Goal: Information Seeking & Learning: Learn about a topic

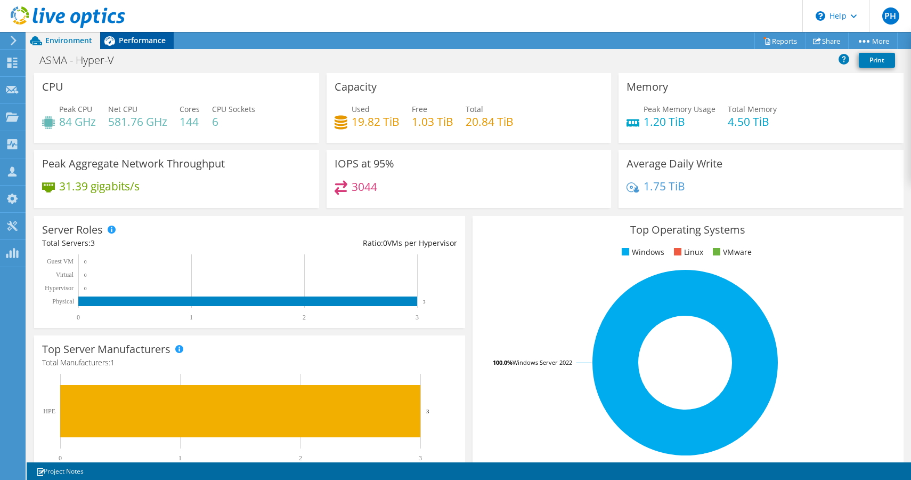
scroll to position [86, 0]
click at [13, 69] on div at bounding box center [12, 64] width 13 height 12
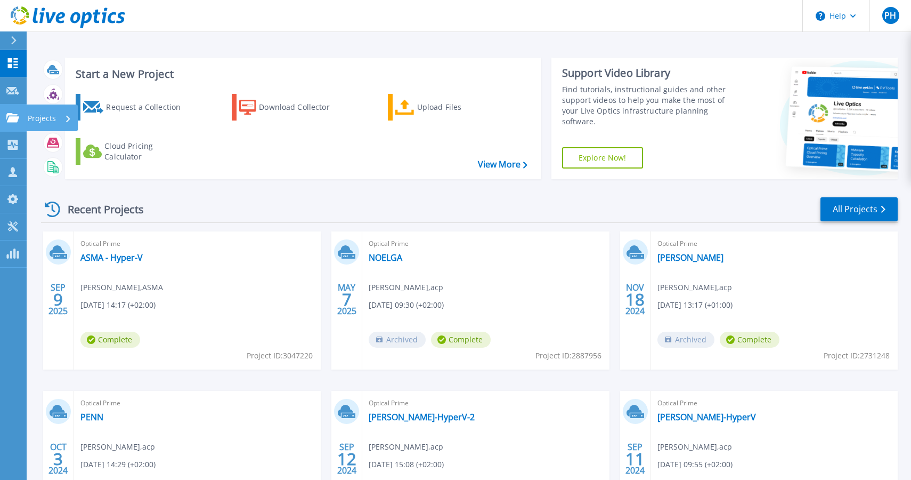
click at [10, 117] on icon at bounding box center [12, 117] width 13 height 9
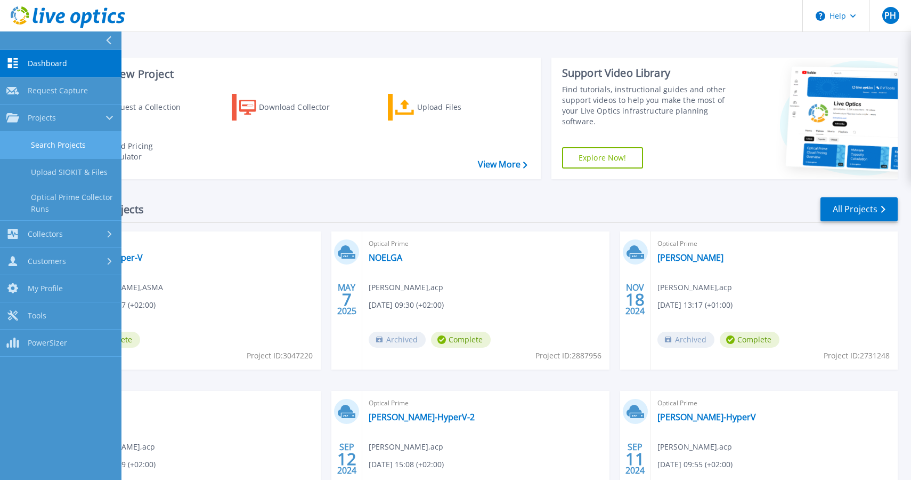
click at [65, 143] on link "Search Projects" at bounding box center [60, 145] width 121 height 27
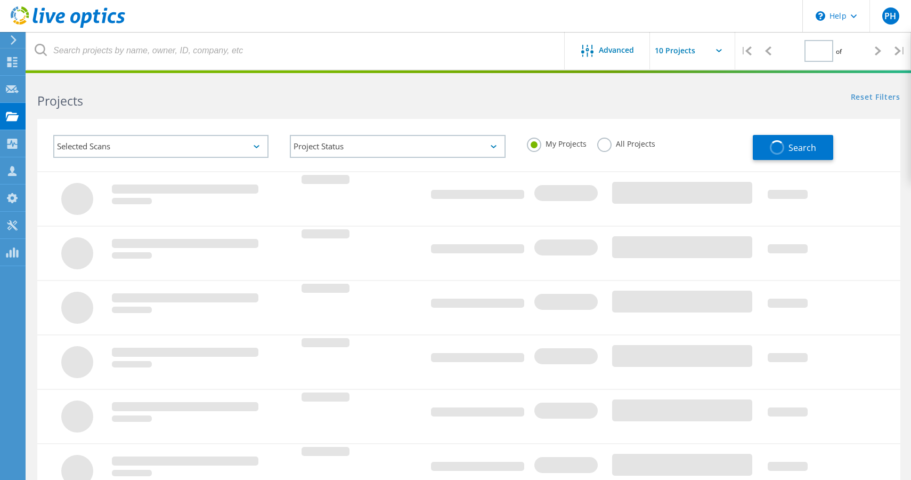
type input "1"
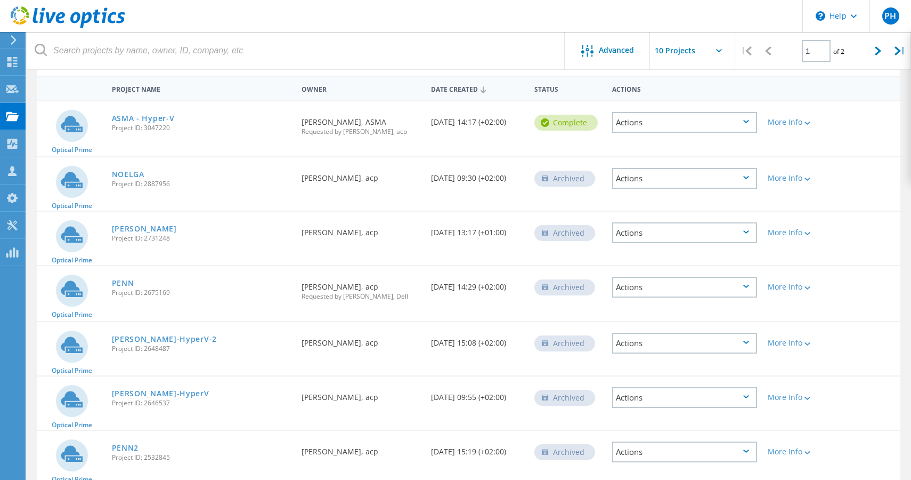
scroll to position [103, 0]
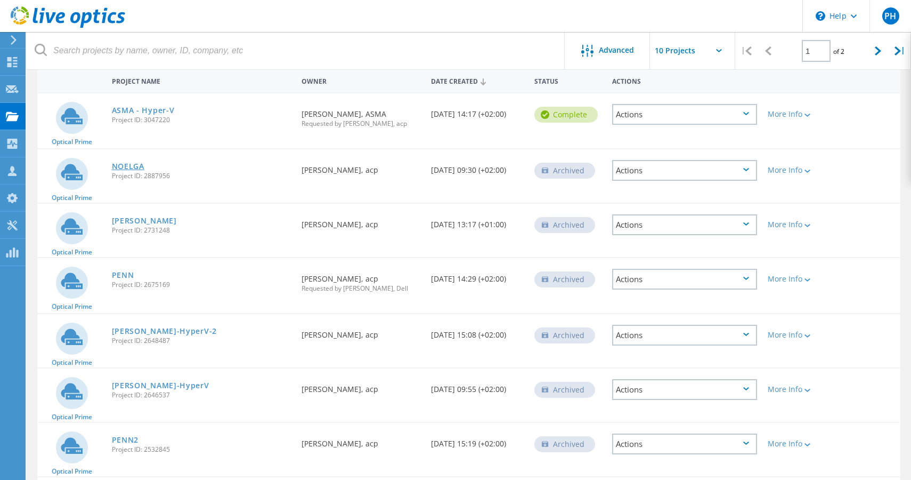
click at [130, 168] on link "NOELGA" at bounding box center [128, 165] width 32 height 7
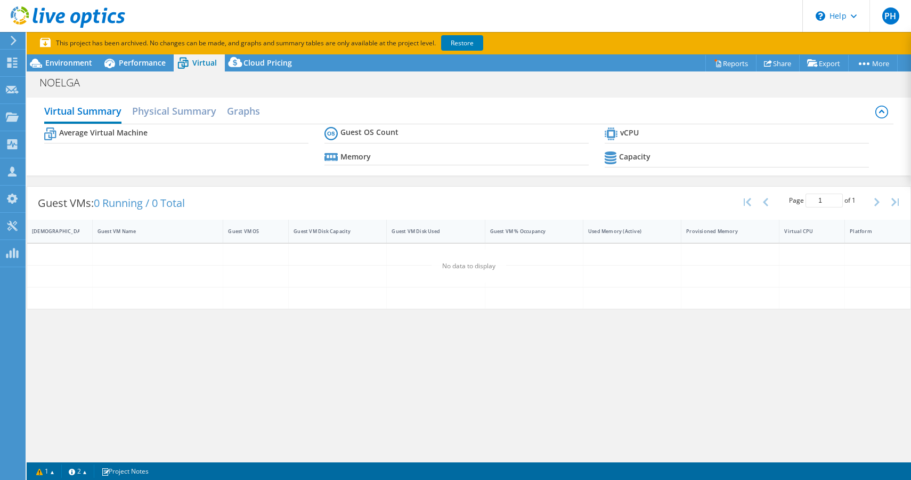
select select "EUFrankfurt"
select select "EUR"
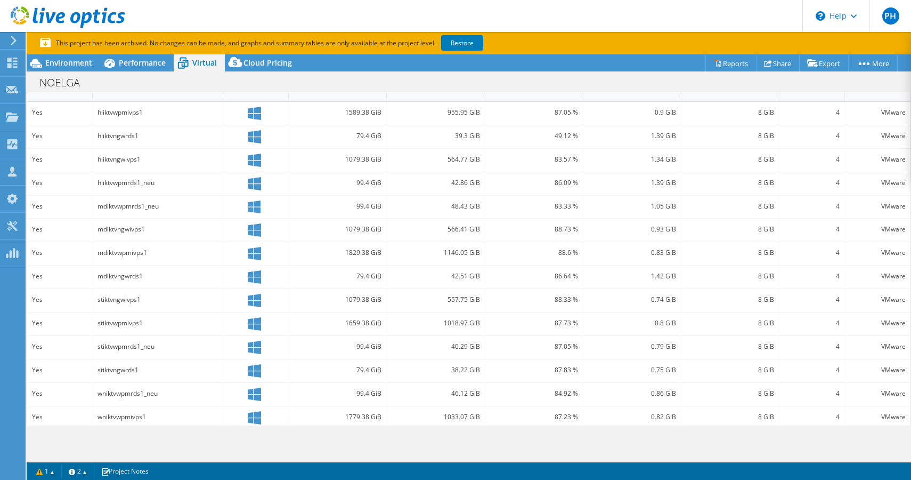
scroll to position [259, 0]
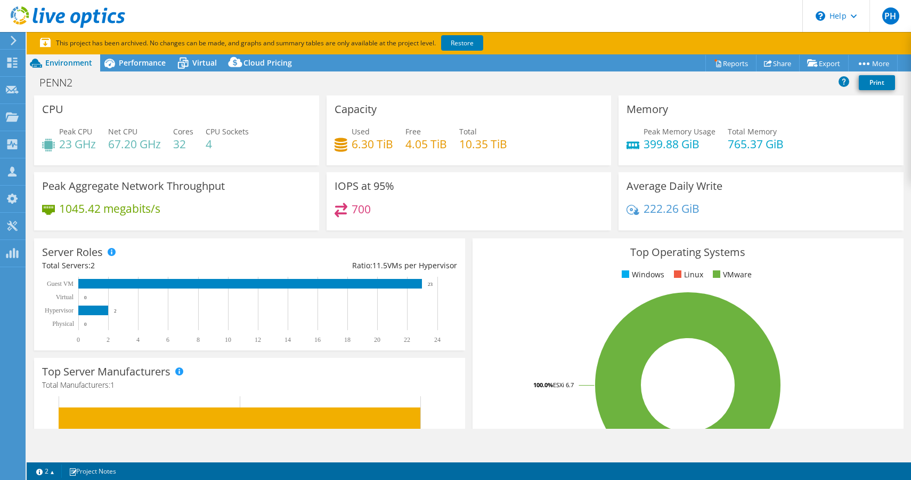
select select "USD"
click at [201, 63] on span "Virtual" at bounding box center [204, 63] width 25 height 10
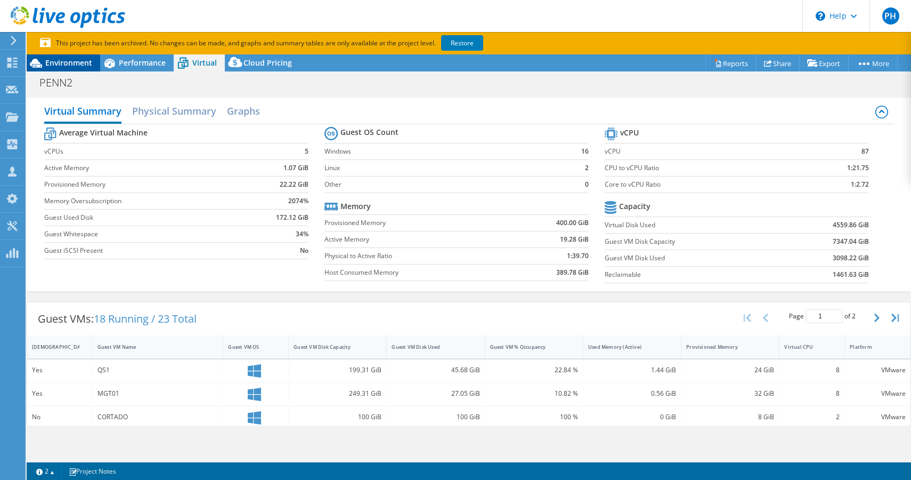
click at [71, 63] on span "Environment" at bounding box center [68, 63] width 47 height 10
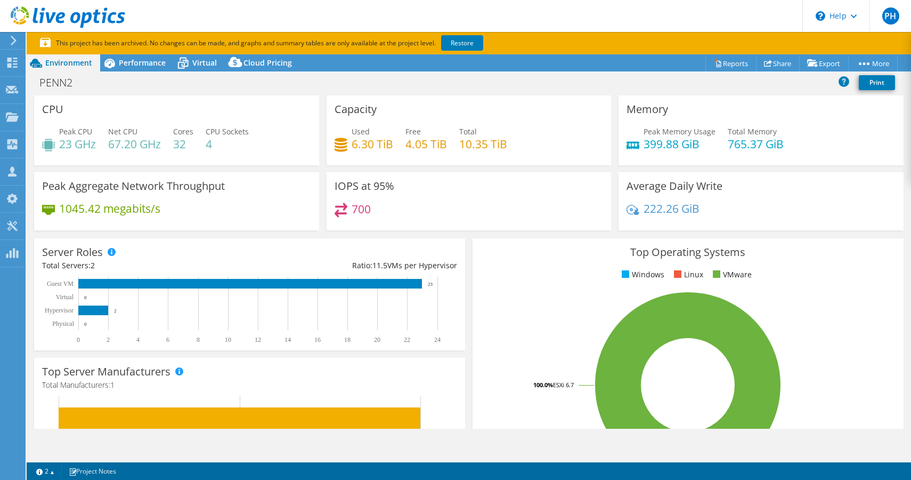
click at [12, 38] on use at bounding box center [14, 41] width 6 height 10
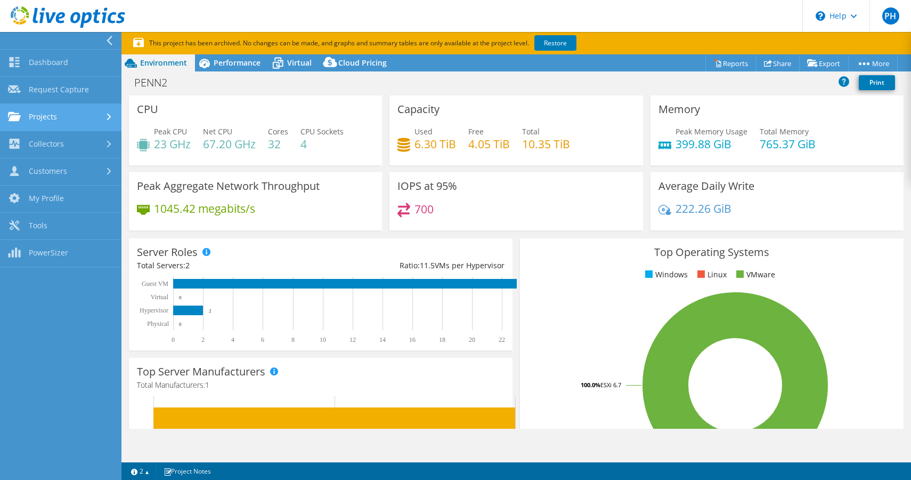
click at [103, 118] on link "Projects" at bounding box center [60, 117] width 121 height 27
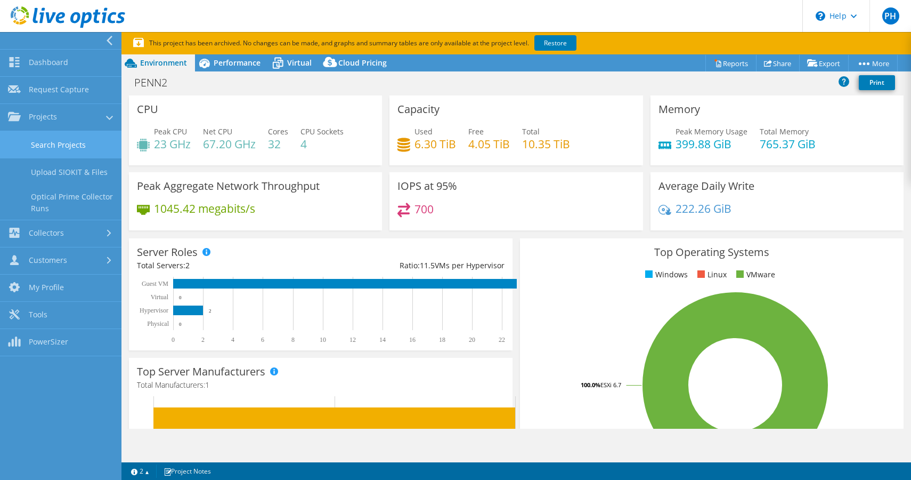
click at [80, 147] on link "Search Projects" at bounding box center [60, 144] width 121 height 27
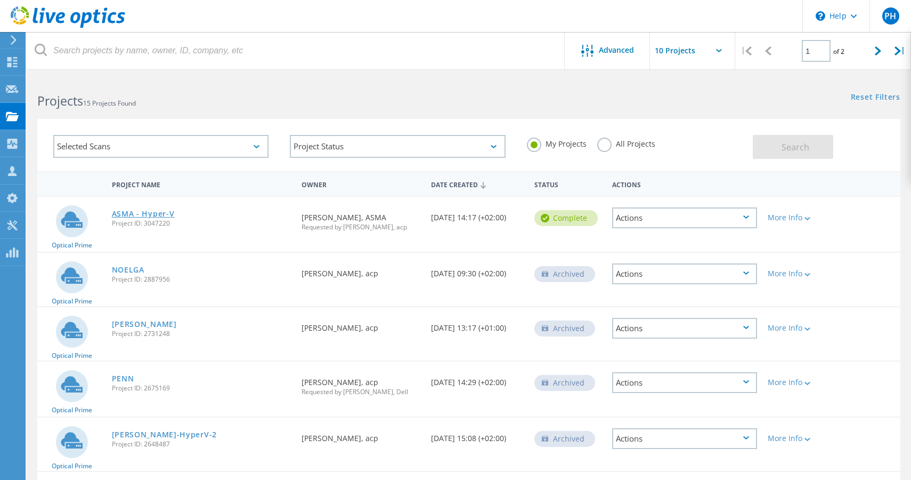
click at [135, 210] on link "ASMA - Hyper-V" at bounding box center [143, 213] width 63 height 7
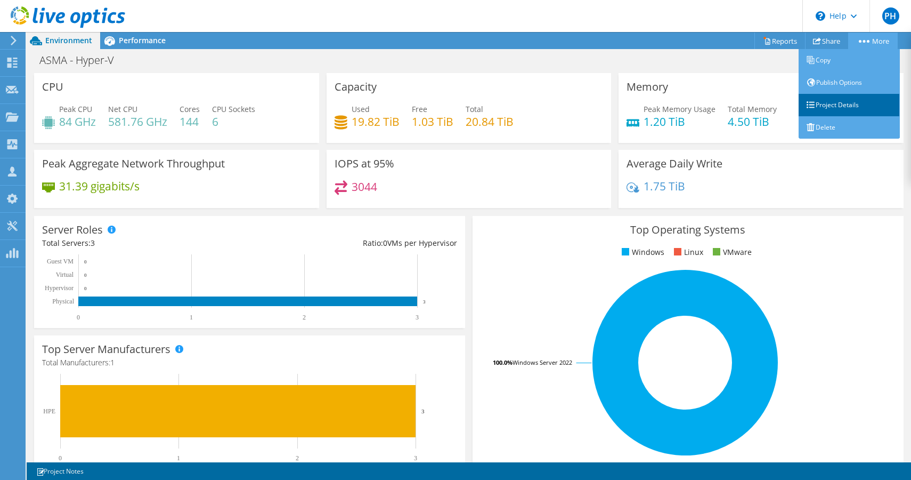
click at [840, 107] on link "Project Details" at bounding box center [849, 105] width 101 height 22
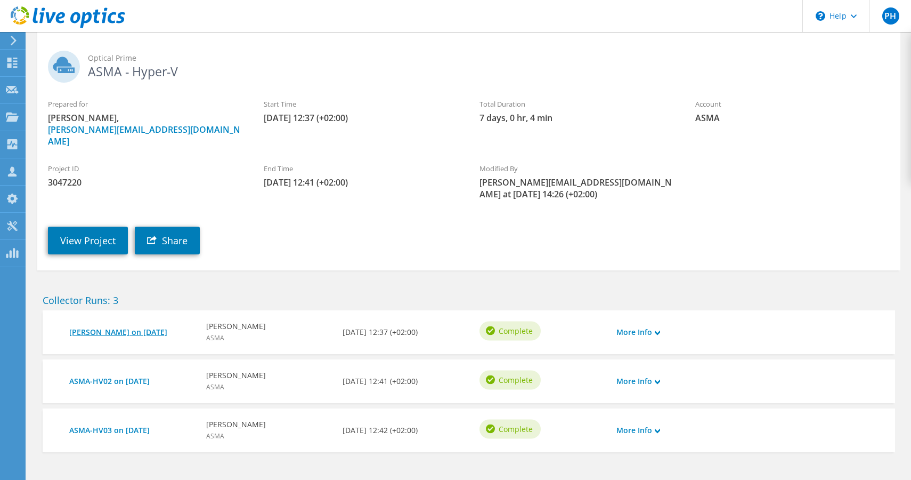
scroll to position [78, 0]
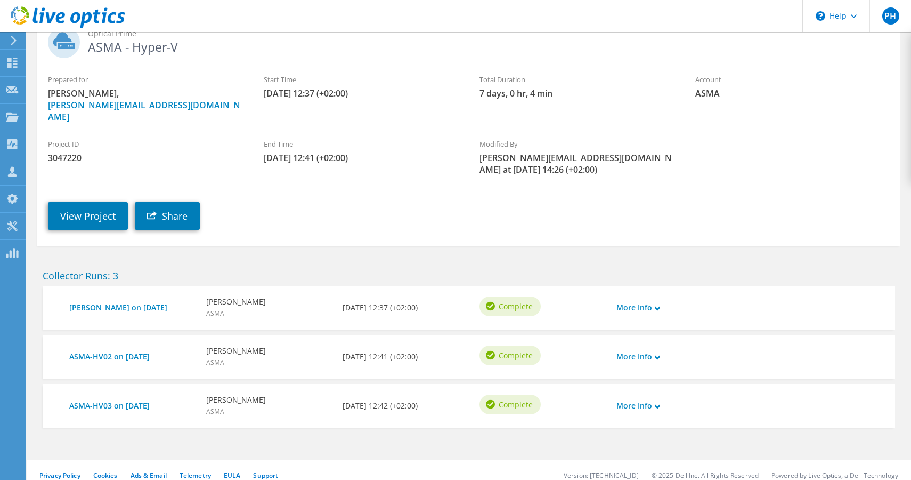
click at [390, 210] on div "View Project Share" at bounding box center [479, 208] width 884 height 54
click at [645, 302] on link "More Info" at bounding box center [638, 308] width 44 height 12
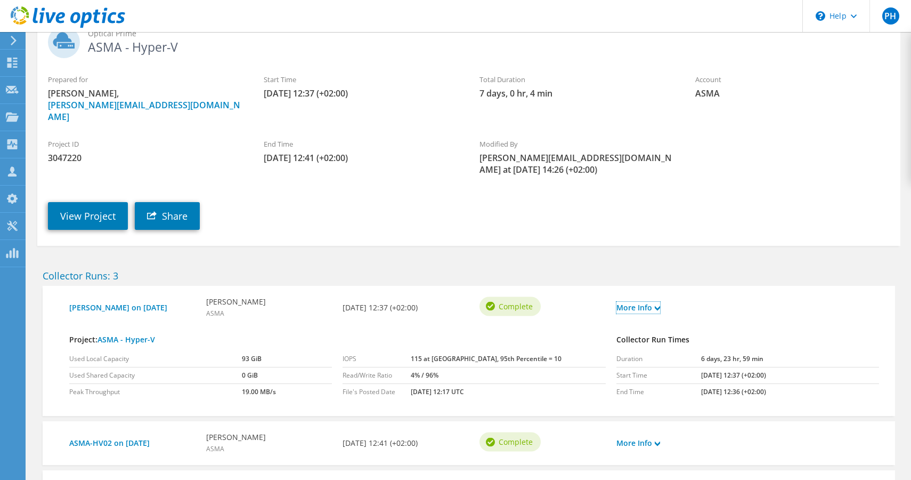
scroll to position [0, 0]
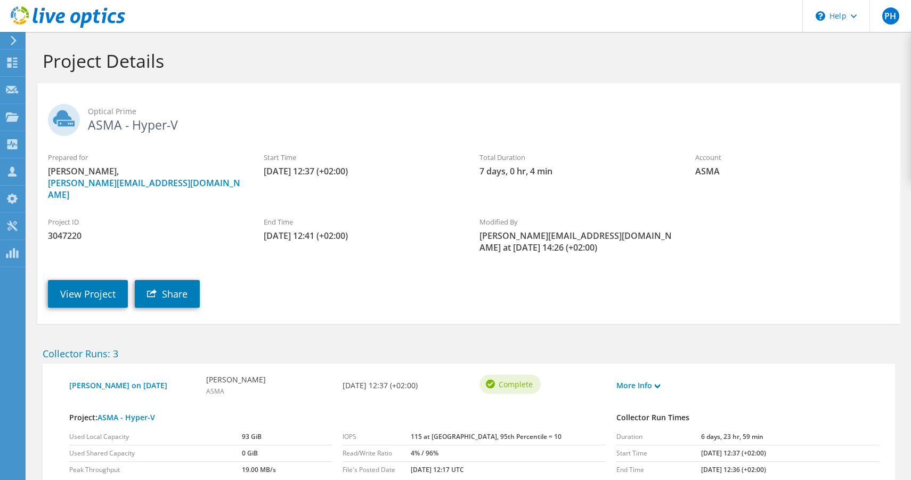
click at [13, 43] on use at bounding box center [14, 41] width 6 height 10
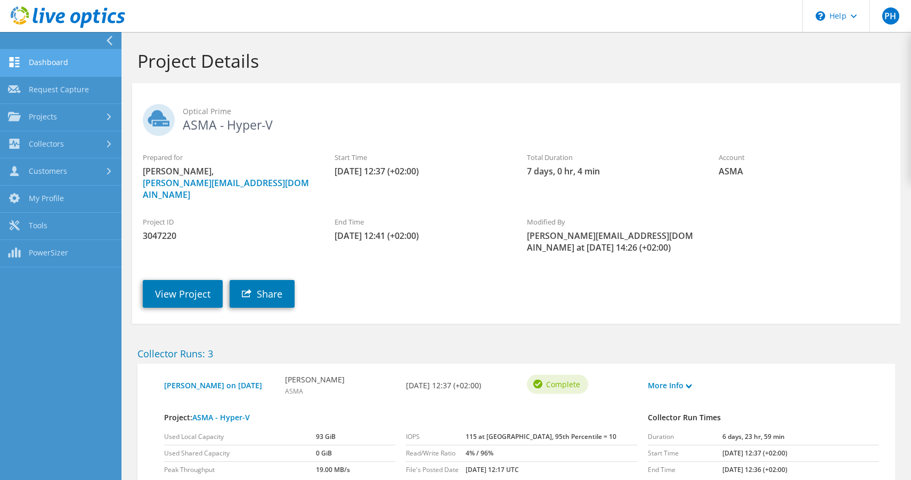
click at [50, 60] on link "Dashboard" at bounding box center [60, 63] width 121 height 27
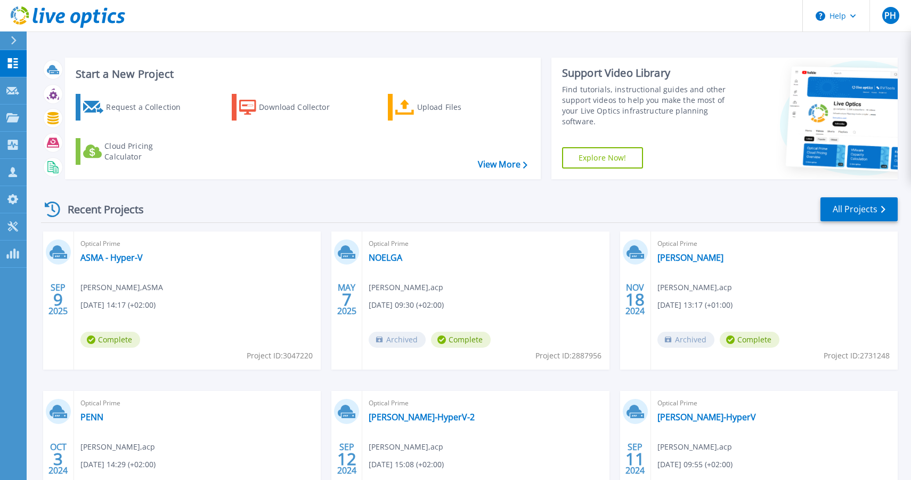
click at [331, 54] on div "Start a New Project Request a Collection Download Collector Upload Files Cloud …" at bounding box center [469, 118] width 857 height 139
click at [199, 208] on div "Recent Projects All Projects" at bounding box center [469, 209] width 857 height 27
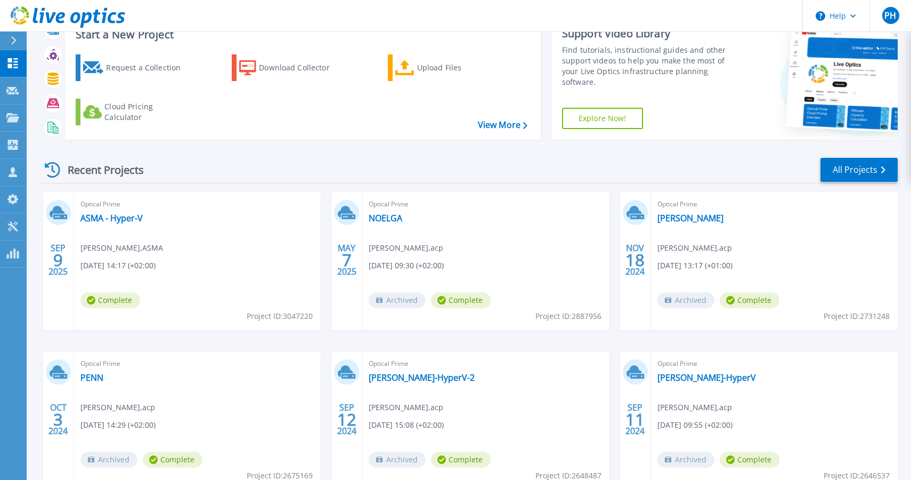
scroll to position [49, 0]
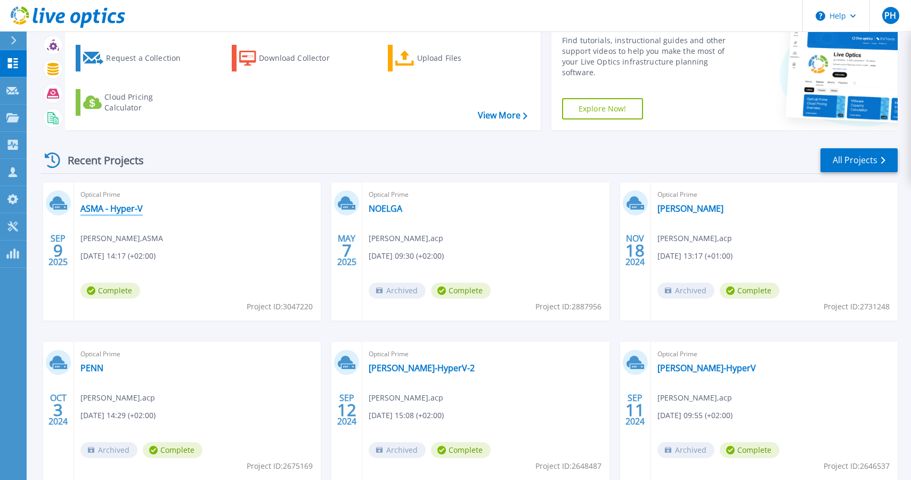
click at [131, 210] on link "ASMA - Hyper-V" at bounding box center [111, 208] width 62 height 11
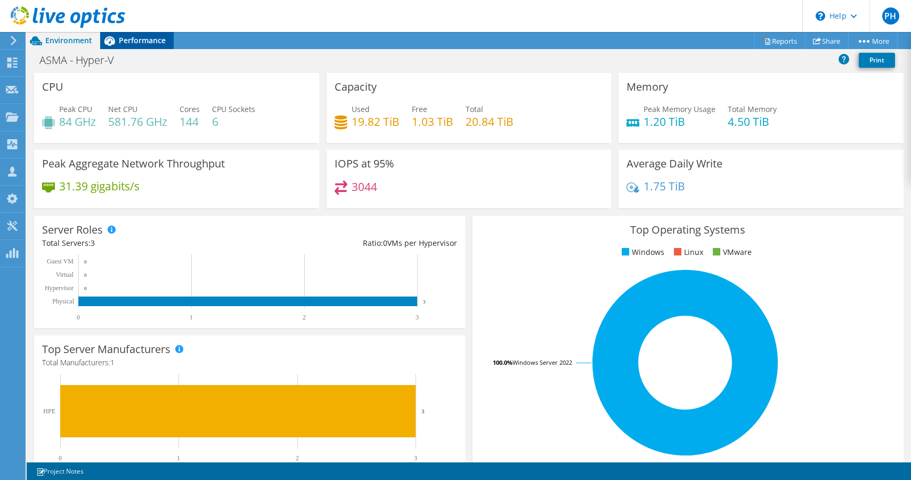
click at [147, 40] on span "Performance" at bounding box center [142, 40] width 47 height 10
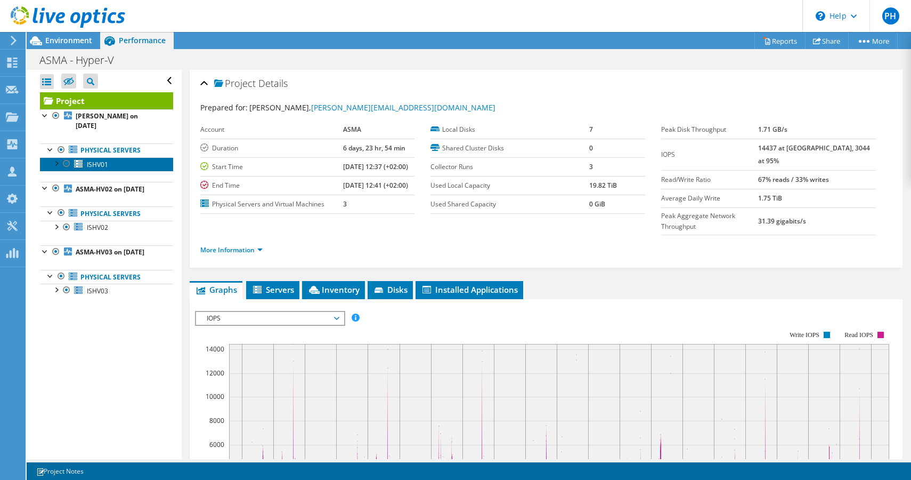
click at [89, 160] on span "ISHV01" at bounding box center [97, 164] width 21 height 9
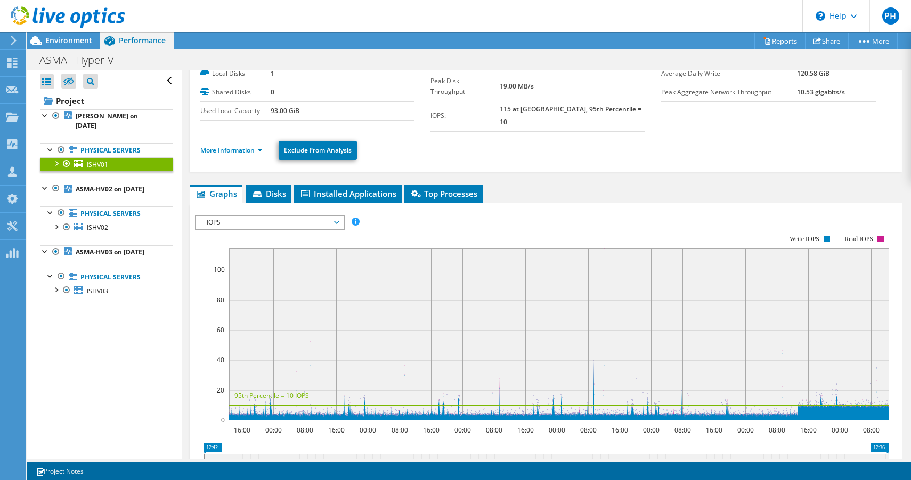
scroll to position [61, 0]
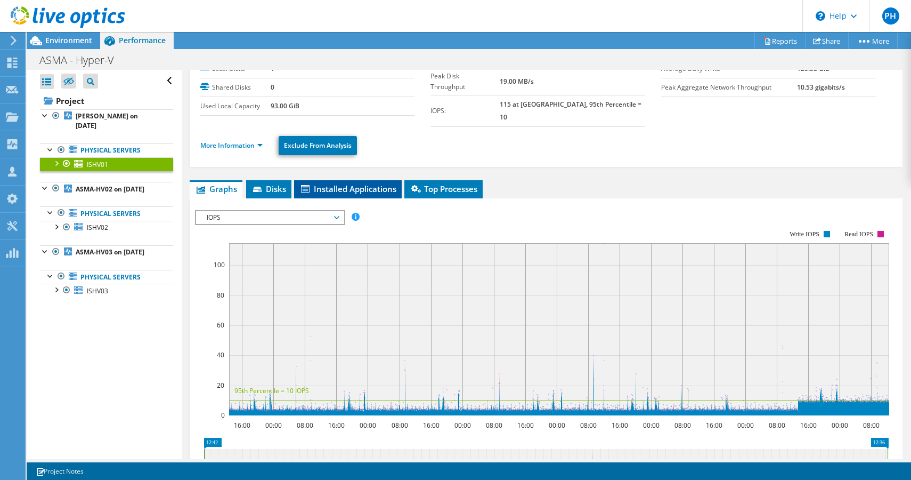
click at [375, 183] on span "Installed Applications" at bounding box center [347, 188] width 97 height 11
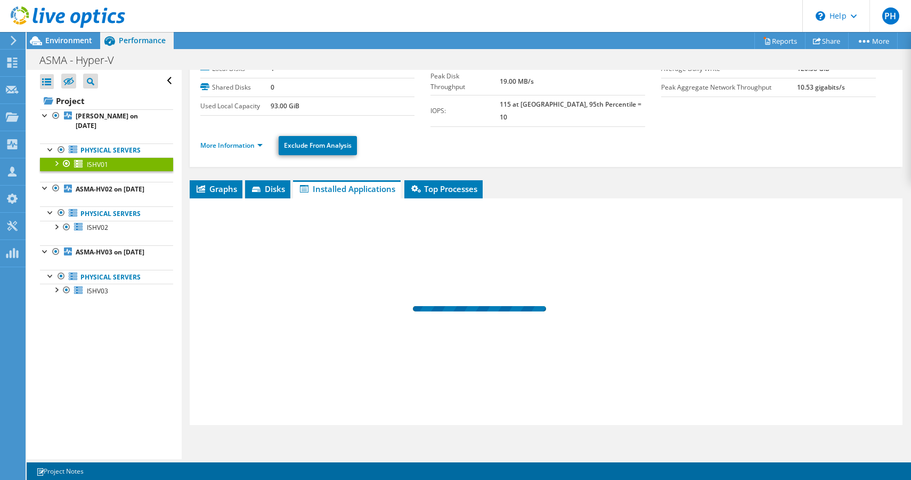
scroll to position [56, 0]
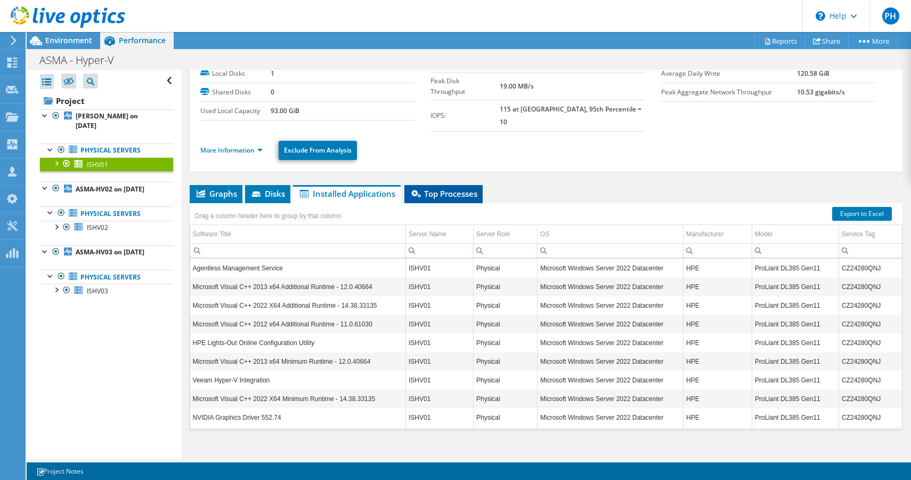
click at [444, 188] on span "Top Processes" at bounding box center [444, 193] width 68 height 11
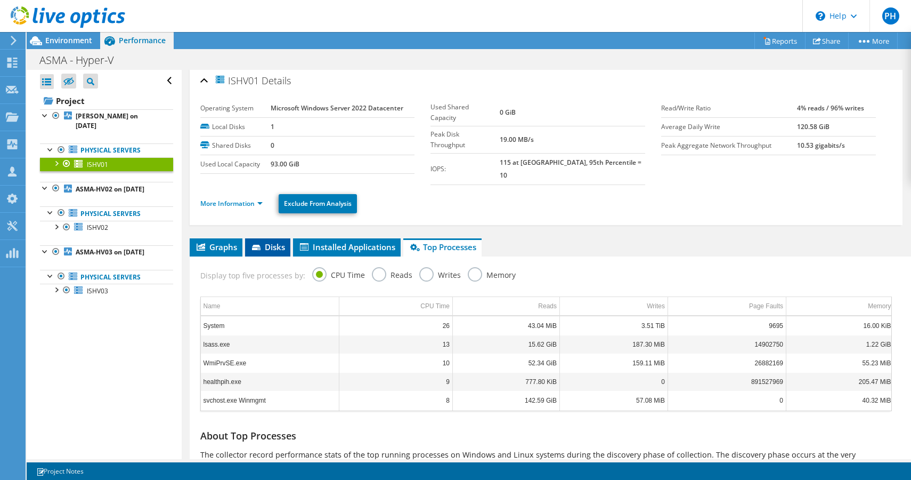
scroll to position [0, 0]
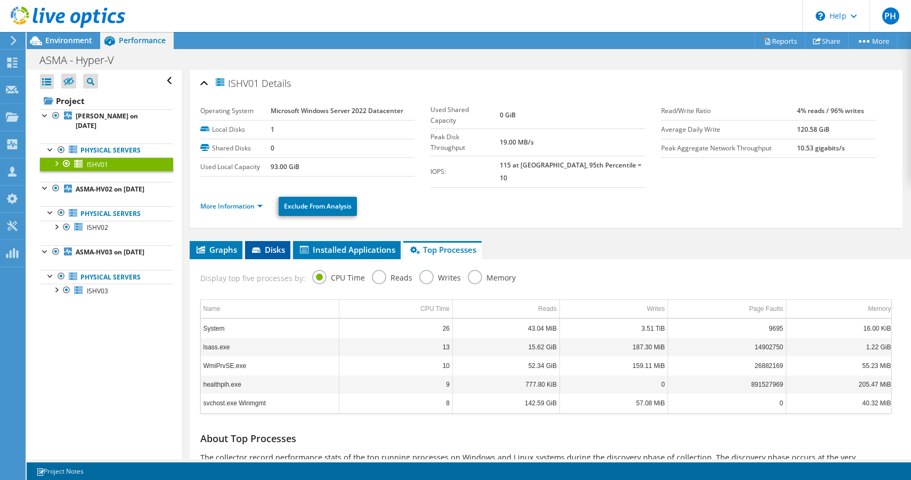
click at [264, 244] on span "Disks" at bounding box center [267, 249] width 35 height 11
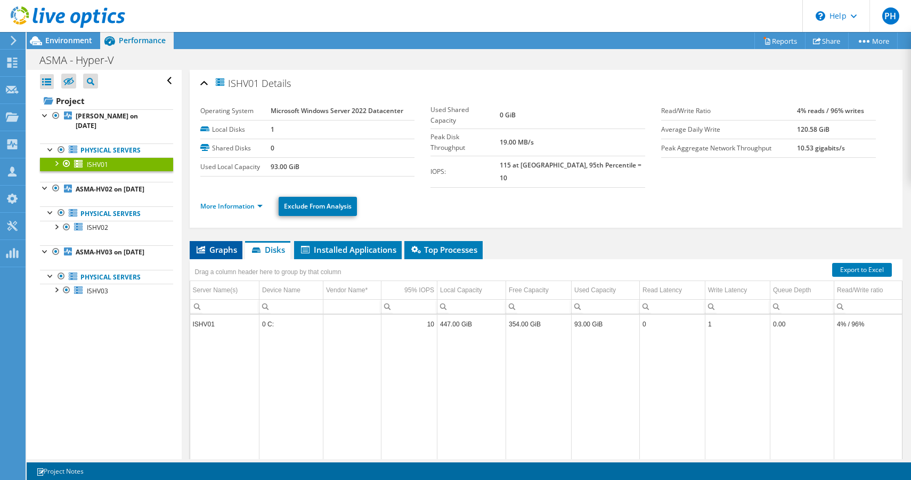
click at [224, 244] on span "Graphs" at bounding box center [216, 249] width 42 height 11
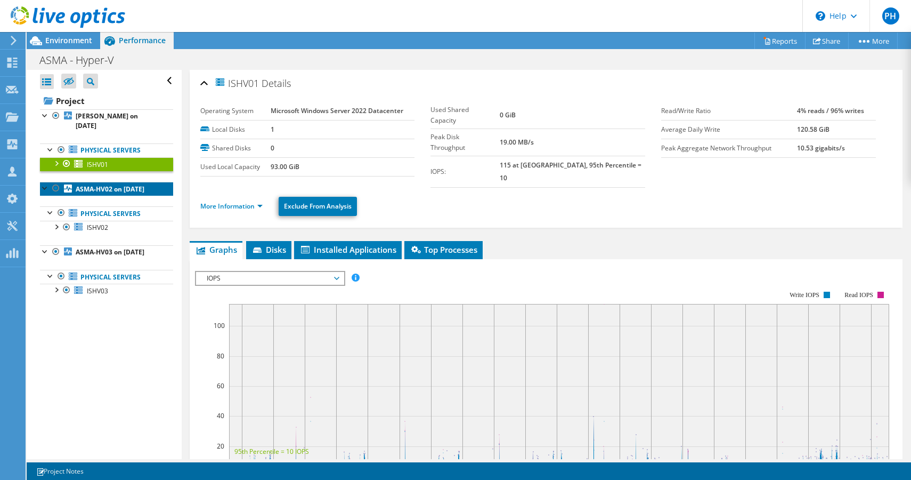
click at [107, 184] on b "ASMA-HV02 on [DATE]" at bounding box center [110, 188] width 69 height 9
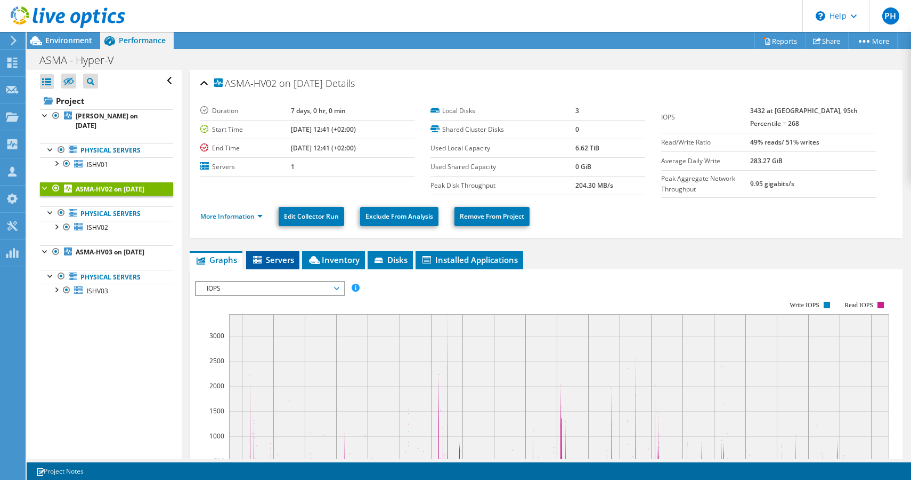
click at [282, 257] on span "Servers" at bounding box center [272, 259] width 43 height 11
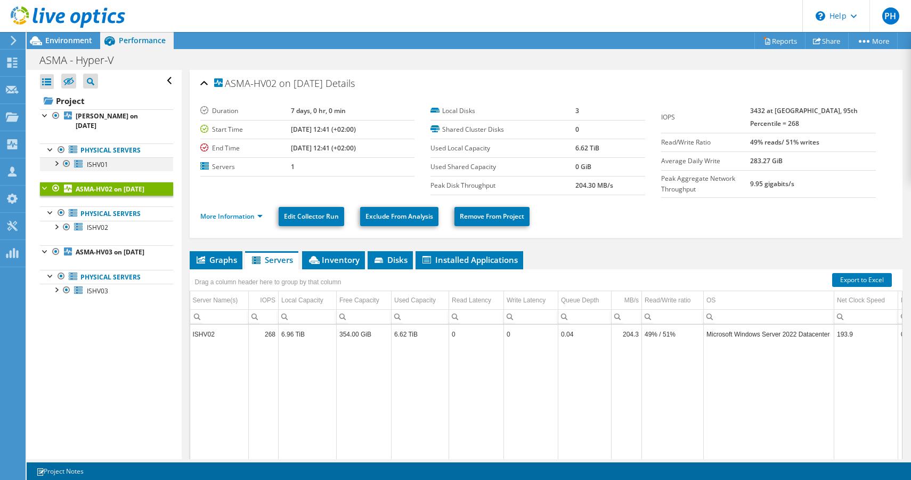
click at [56, 157] on div at bounding box center [56, 162] width 11 height 11
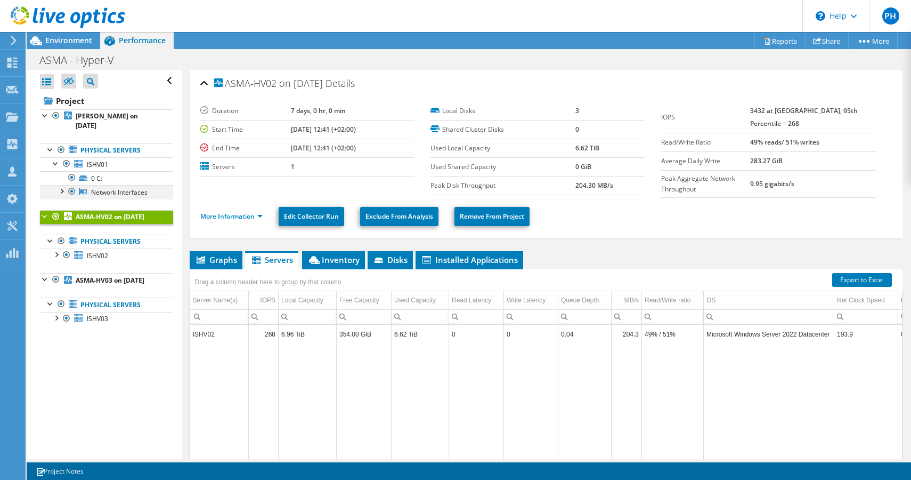
click at [62, 185] on div at bounding box center [61, 190] width 11 height 11
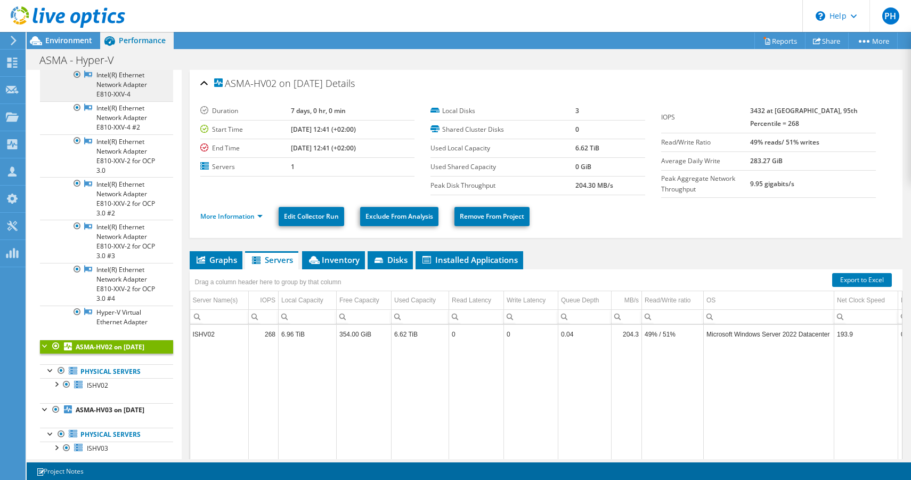
scroll to position [142, 0]
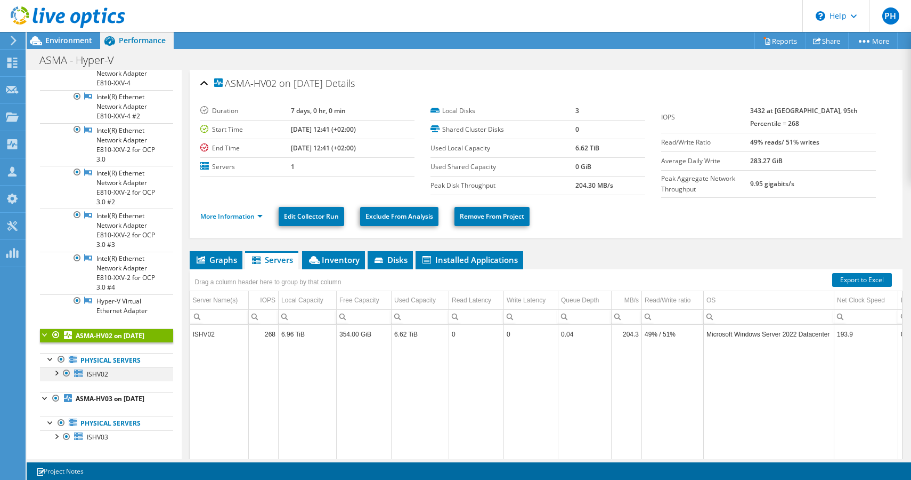
click at [58, 367] on div at bounding box center [56, 372] width 11 height 11
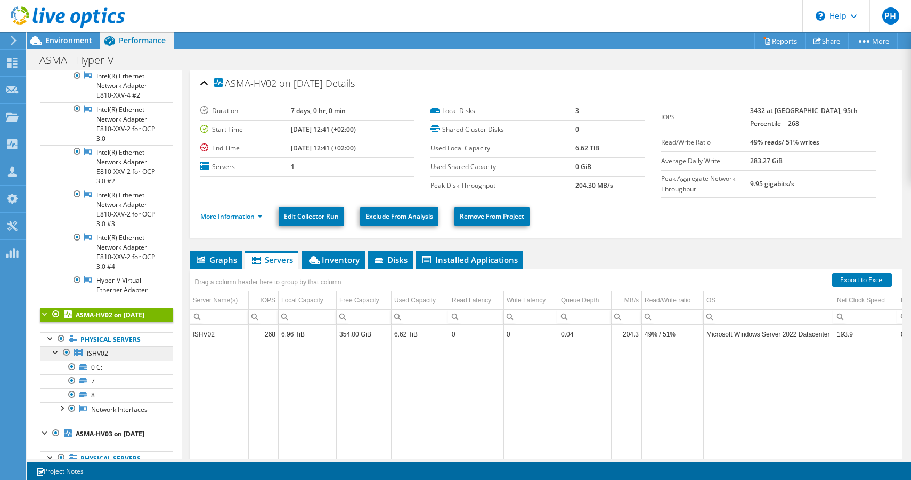
scroll to position [198, 0]
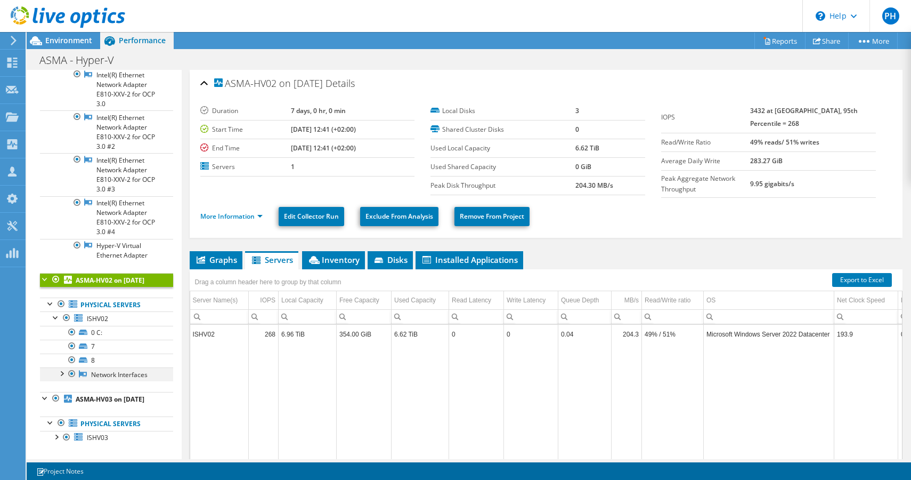
click at [63, 367] on div at bounding box center [61, 372] width 11 height 11
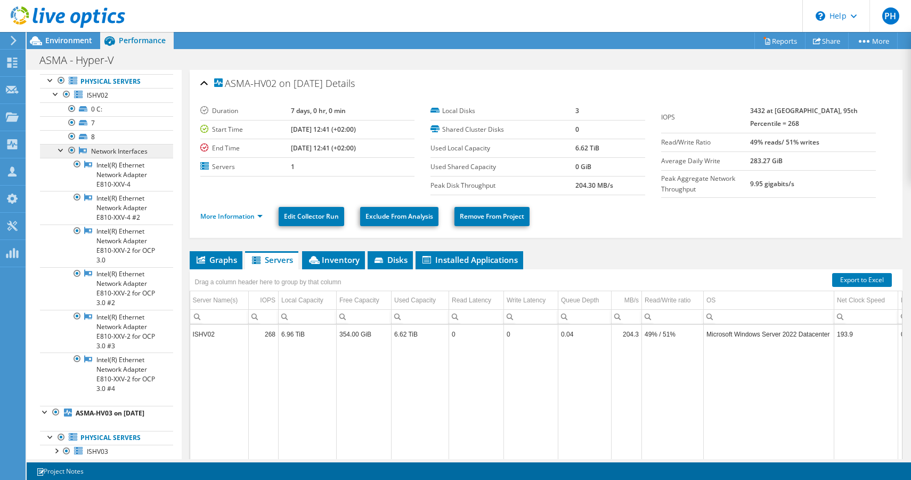
scroll to position [435, 0]
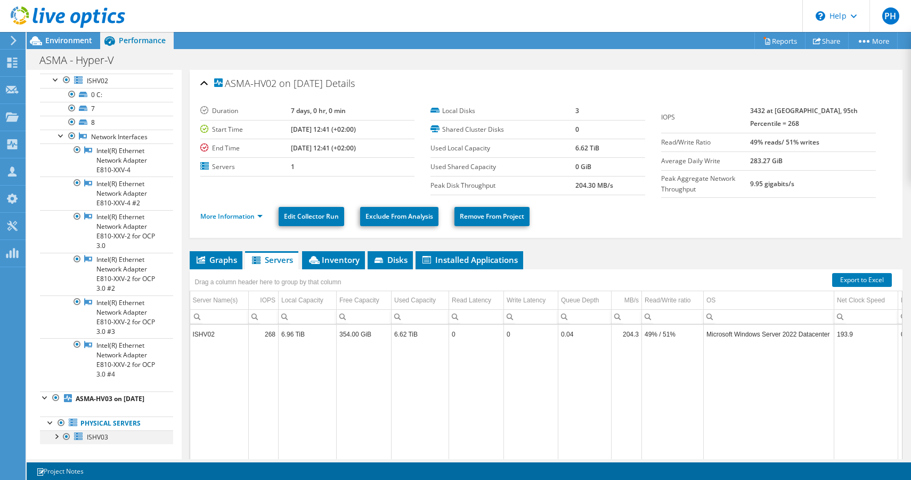
click at [59, 430] on div at bounding box center [56, 435] width 11 height 11
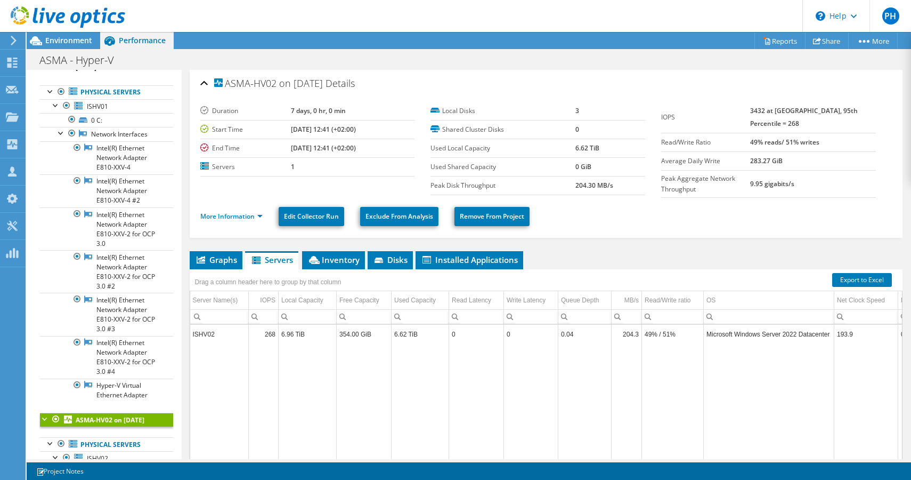
scroll to position [0, 0]
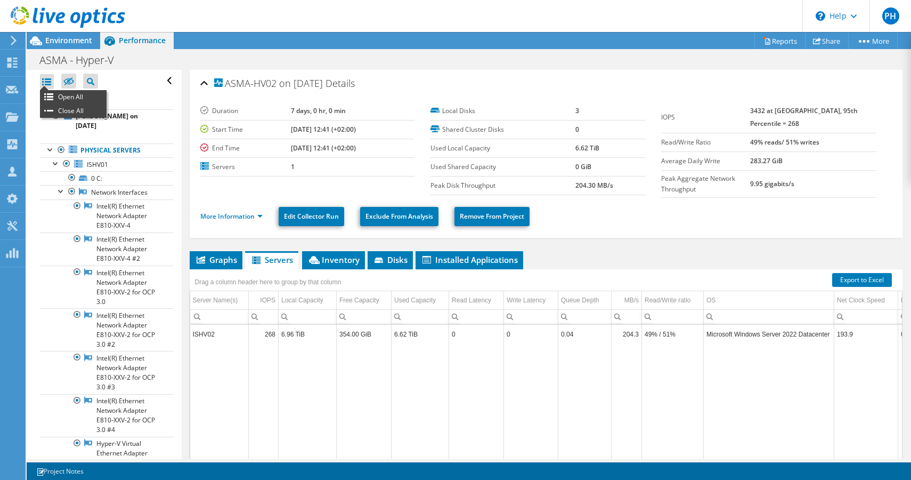
click at [50, 82] on div at bounding box center [47, 81] width 14 height 15
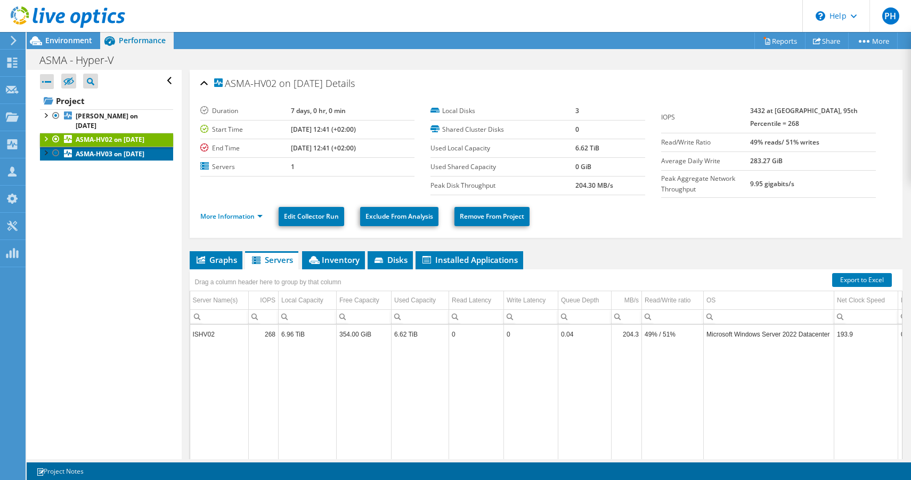
click at [76, 149] on b "ASMA-HV03 on [DATE]" at bounding box center [110, 153] width 69 height 9
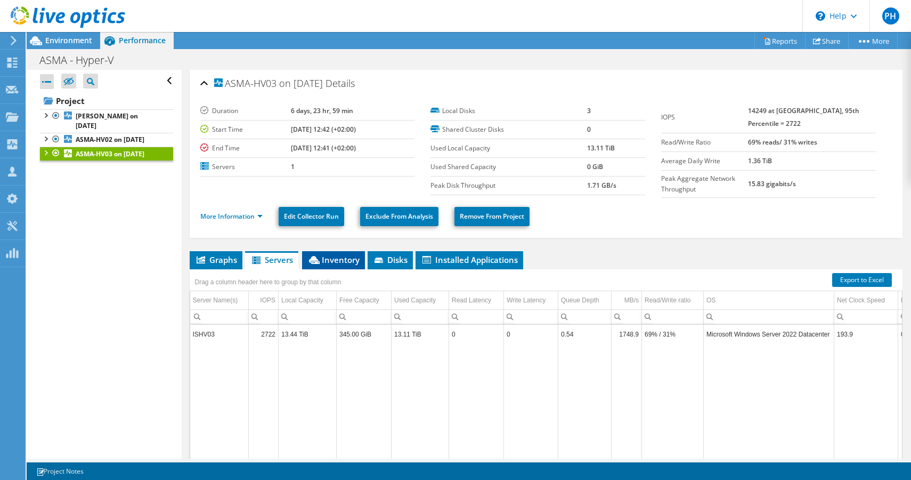
click at [339, 259] on span "Inventory" at bounding box center [333, 259] width 52 height 11
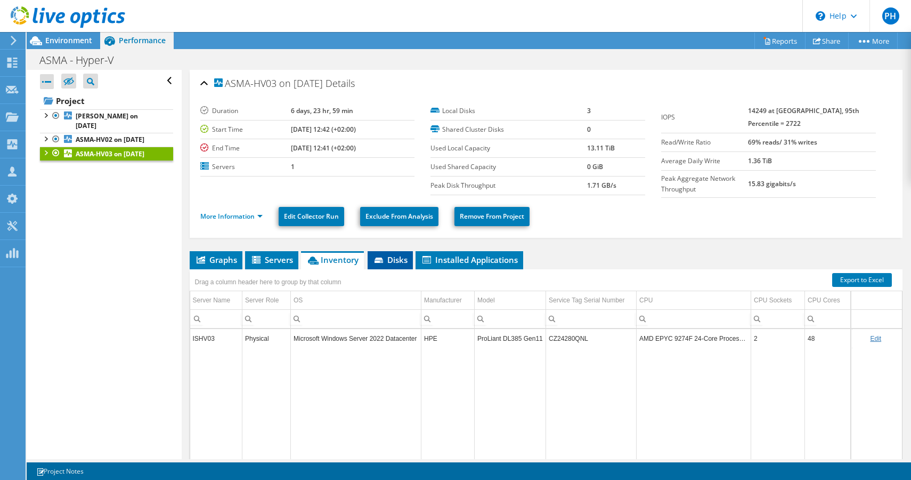
click at [395, 262] on span "Disks" at bounding box center [390, 259] width 35 height 11
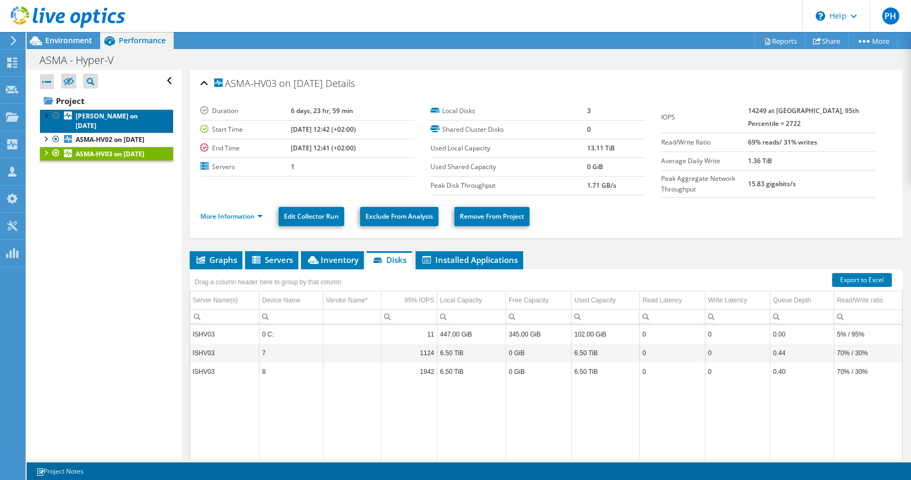
click at [112, 117] on b "[PERSON_NAME] on [DATE]" at bounding box center [107, 120] width 62 height 19
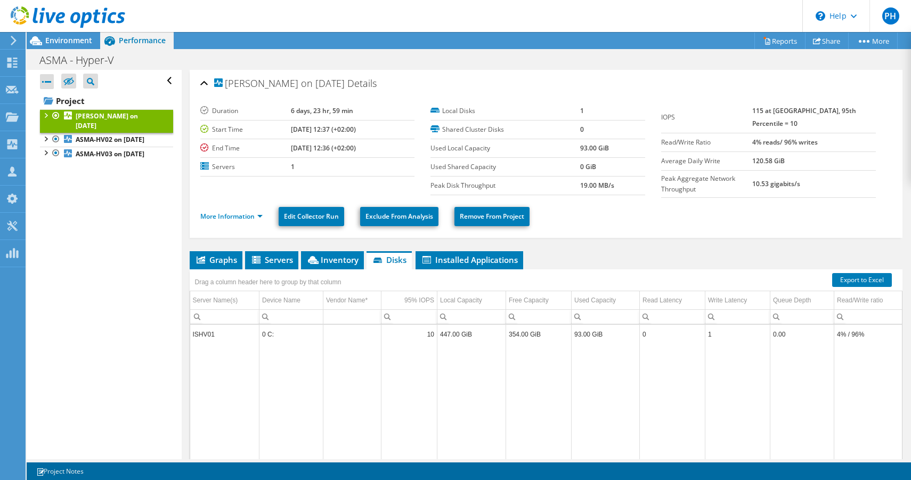
click at [412, 78] on div "[PERSON_NAME] on [DATE] Details" at bounding box center [546, 83] width 692 height 23
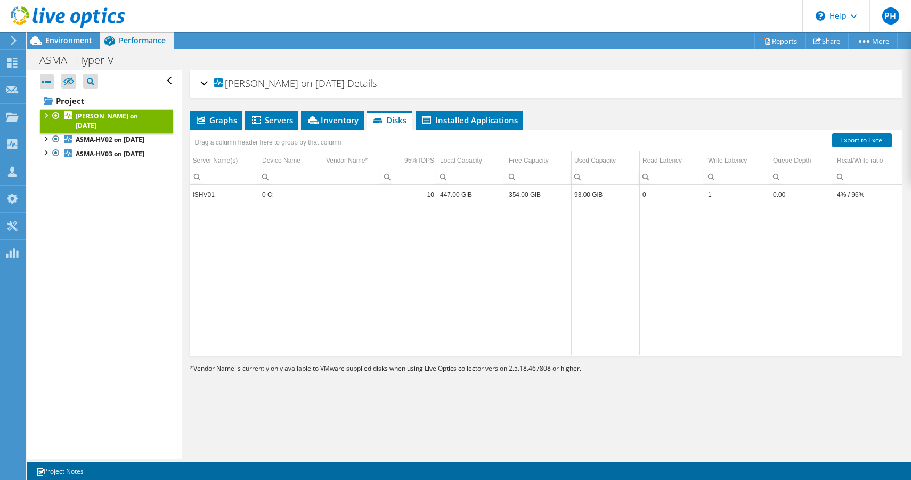
click at [412, 78] on div "[PERSON_NAME] on [DATE] Details" at bounding box center [546, 83] width 692 height 23
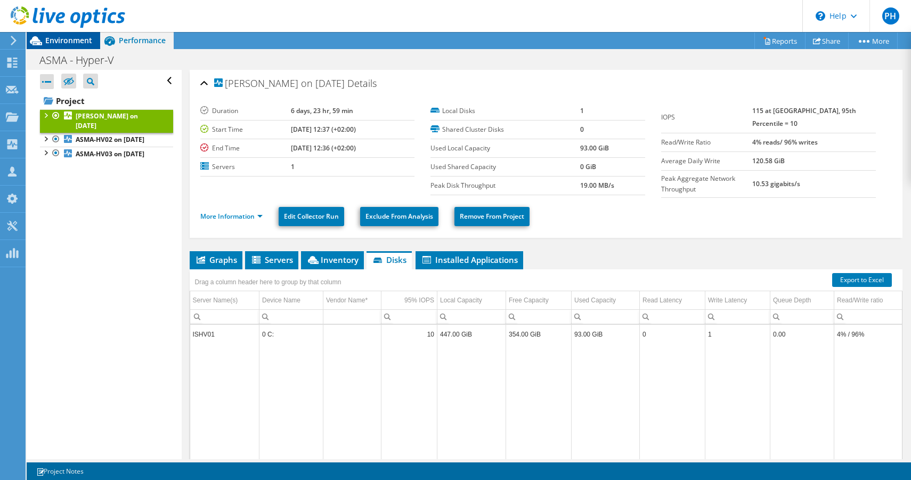
click at [59, 38] on span "Environment" at bounding box center [68, 40] width 47 height 10
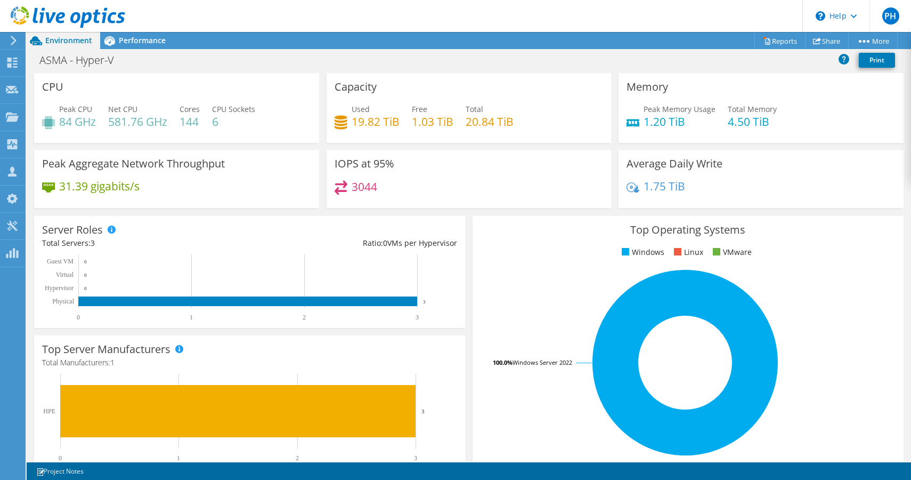
click at [211, 76] on div "CPU Peak CPU 84 GHz Net CPU 581.76 GHz Cores 144 CPU Sockets 6" at bounding box center [176, 108] width 285 height 70
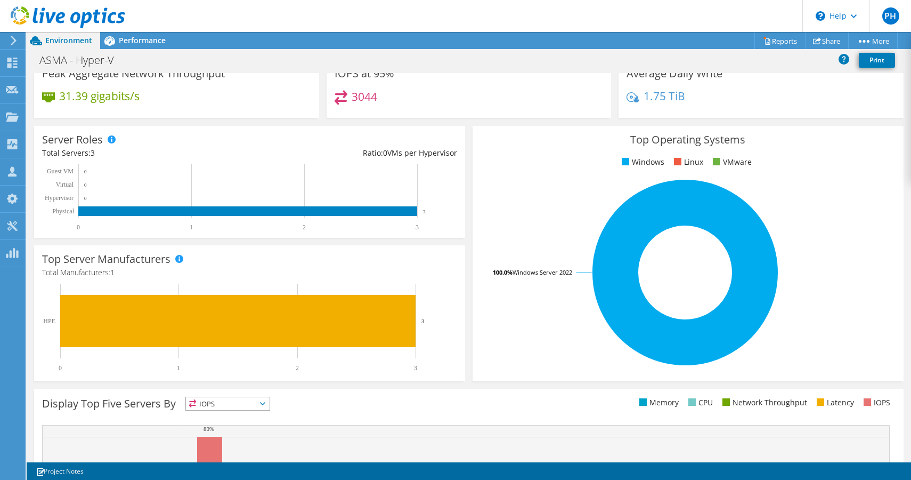
scroll to position [232, 0]
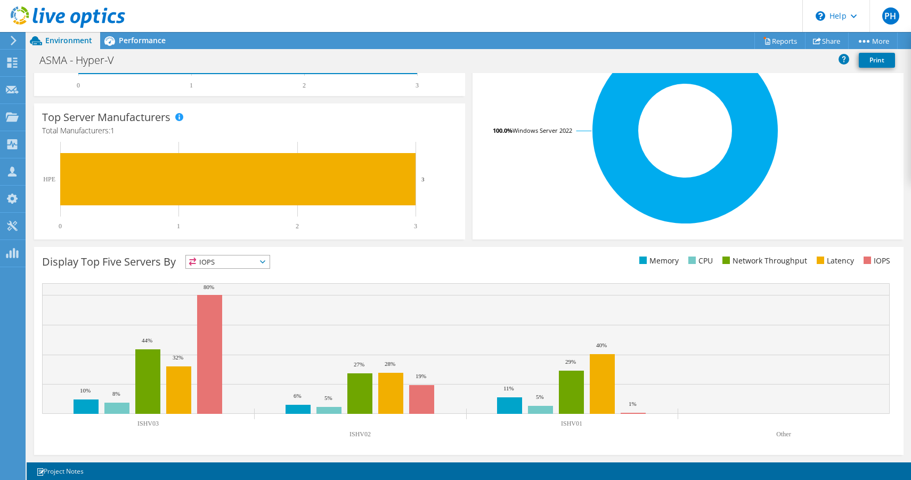
click at [242, 256] on span "IOPS" at bounding box center [228, 261] width 84 height 13
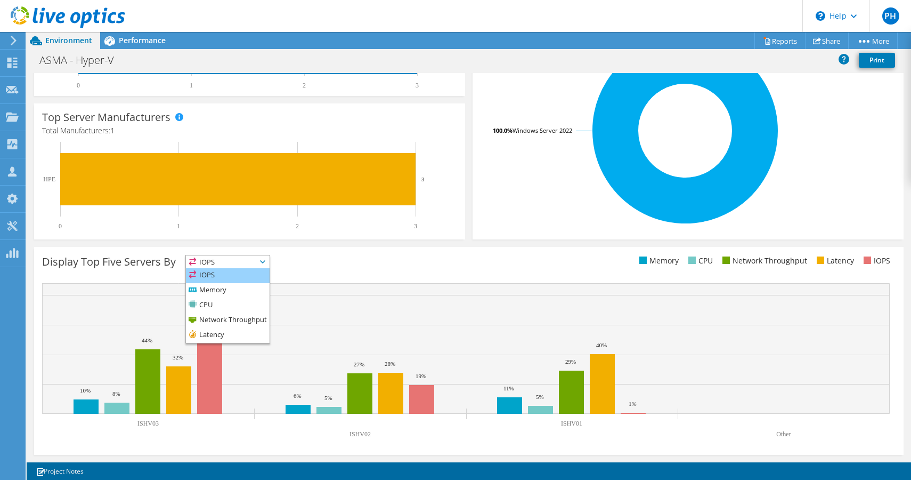
click at [209, 274] on li "IOPS" at bounding box center [228, 275] width 84 height 15
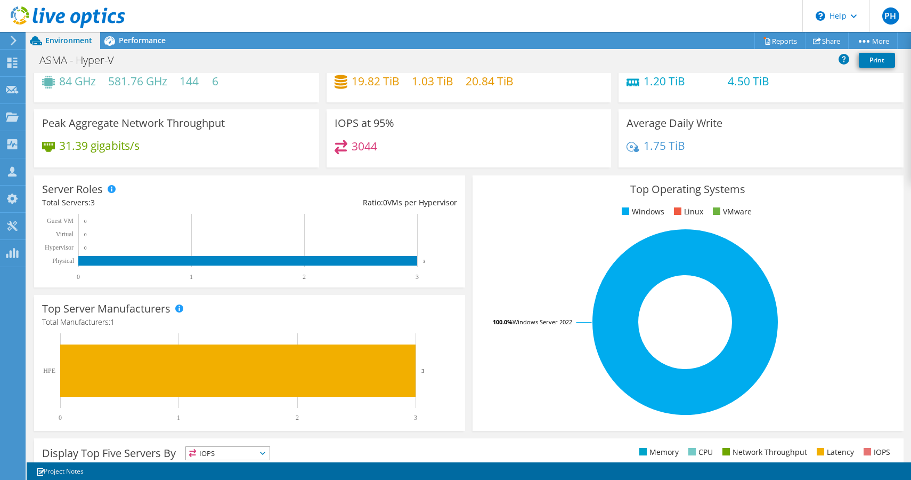
scroll to position [0, 0]
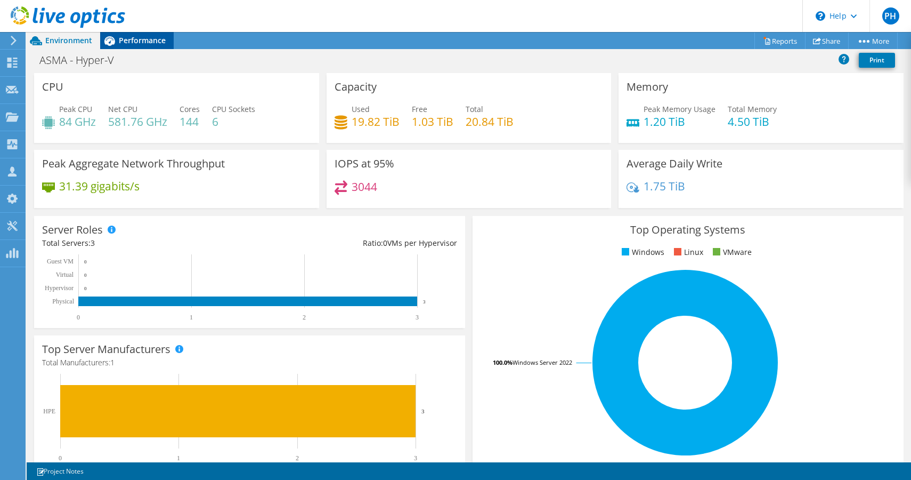
click at [134, 36] on span "Performance" at bounding box center [142, 40] width 47 height 10
